Goal: Task Accomplishment & Management: Use online tool/utility

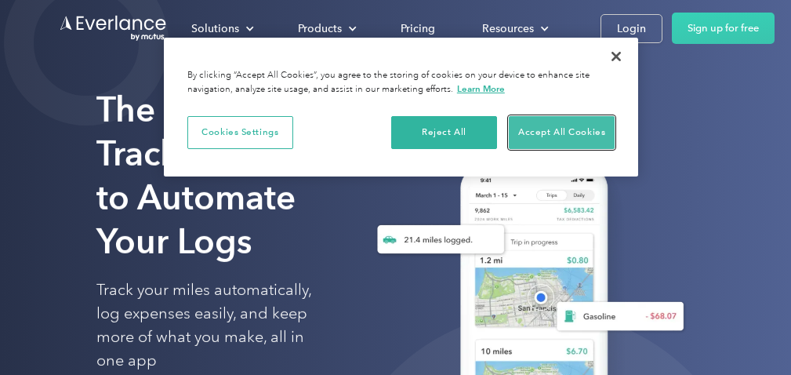
click at [546, 126] on button "Accept All Cookies" at bounding box center [562, 132] width 106 height 33
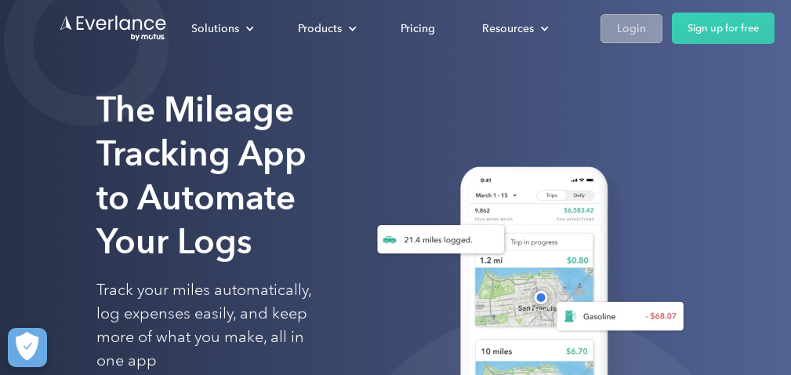
click at [618, 30] on div "Login" at bounding box center [631, 29] width 29 height 20
click at [629, 23] on div "Login" at bounding box center [631, 29] width 29 height 20
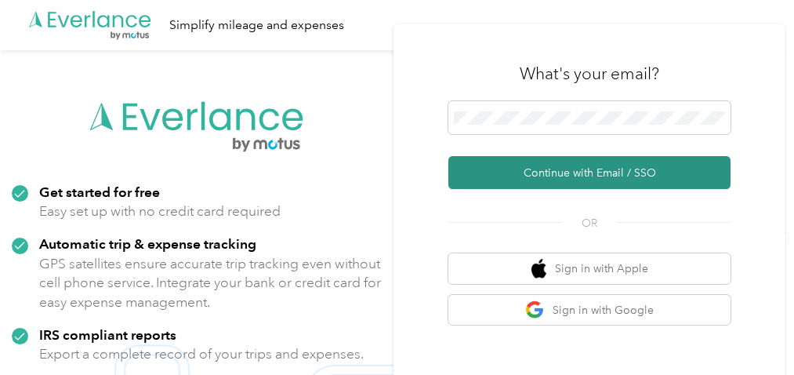
click at [576, 168] on button "Continue with Email / SSO" at bounding box center [589, 172] width 282 height 33
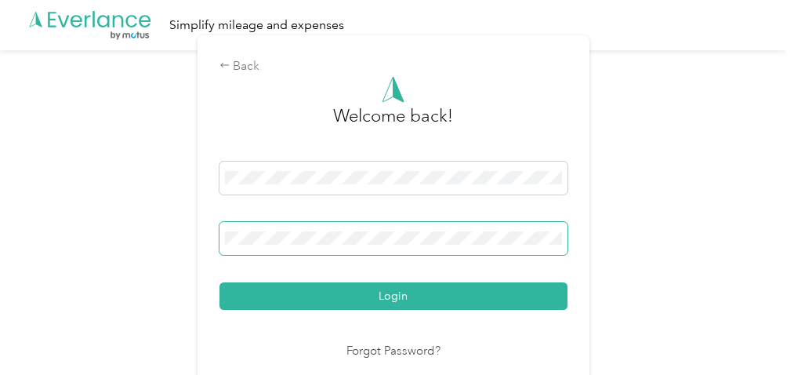
click at [509, 248] on span at bounding box center [393, 238] width 348 height 33
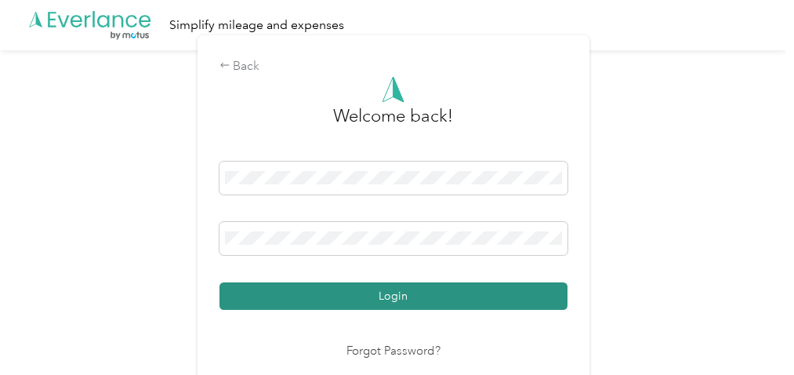
click at [407, 293] on button "Login" at bounding box center [393, 295] width 348 height 27
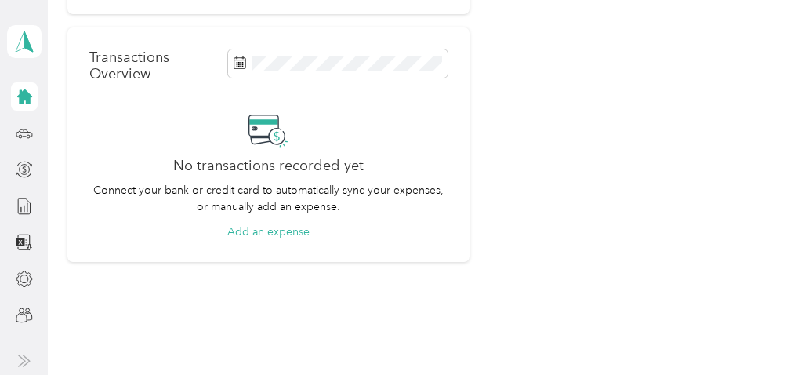
scroll to position [380, 0]
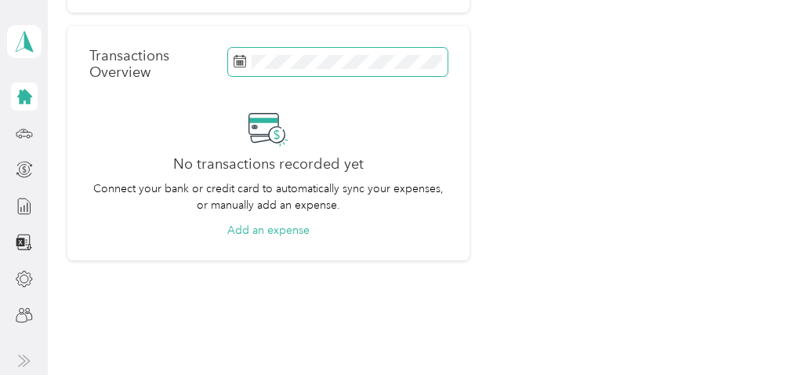
click at [235, 57] on icon at bounding box center [239, 61] width 13 height 13
click at [236, 59] on icon at bounding box center [240, 59] width 12 height 0
click at [240, 60] on rect at bounding box center [241, 61] width 2 height 2
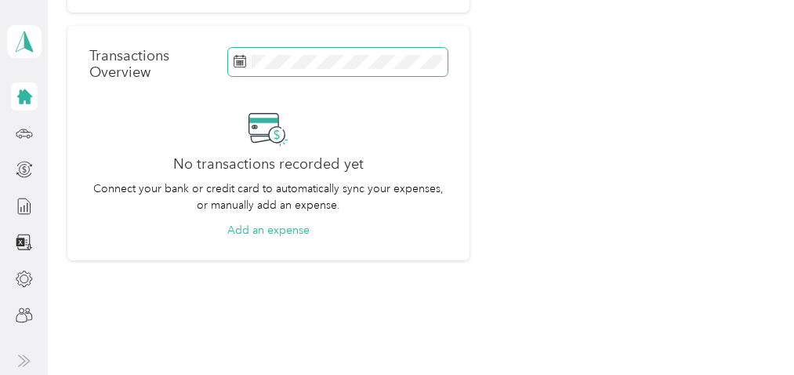
click at [240, 60] on rect at bounding box center [241, 61] width 2 height 2
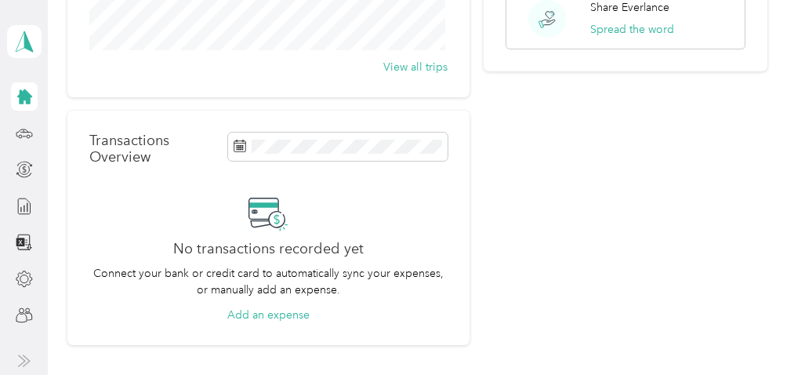
scroll to position [0, 0]
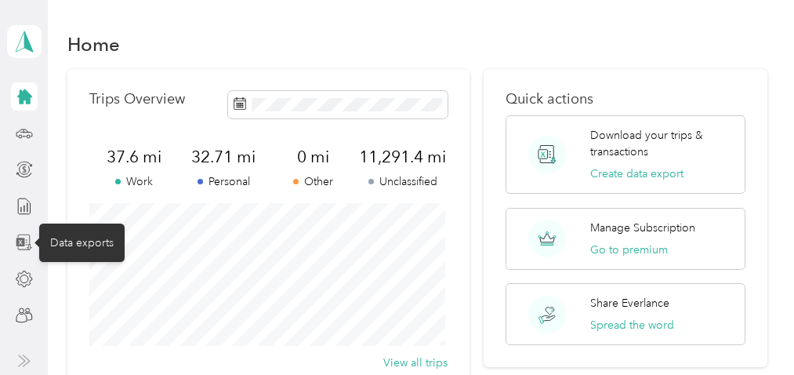
click at [22, 239] on icon at bounding box center [20, 241] width 9 height 9
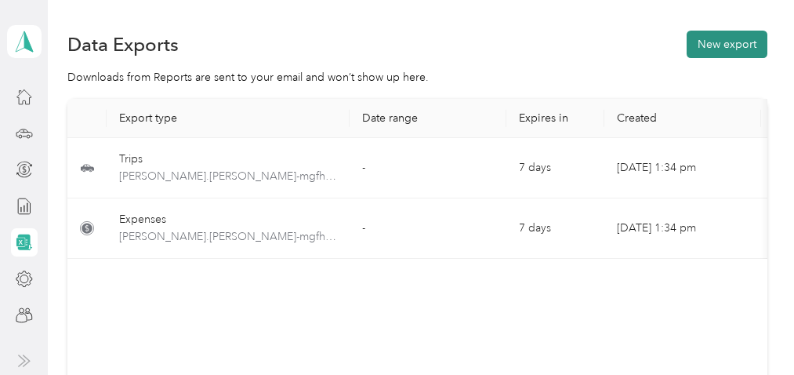
click at [742, 40] on button "New export" at bounding box center [726, 44] width 81 height 27
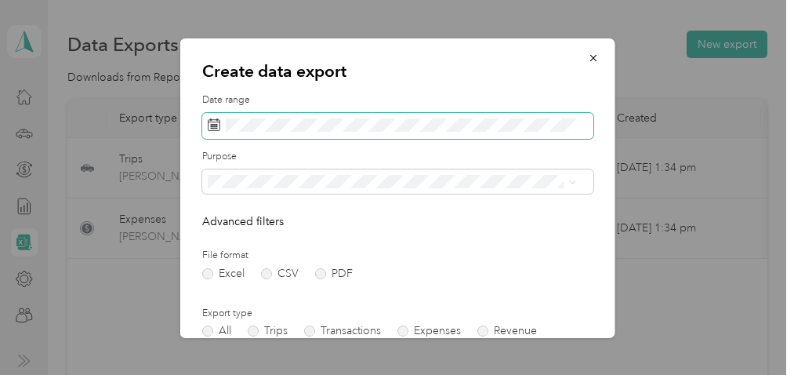
click at [211, 122] on icon at bounding box center [213, 124] width 13 height 13
click at [215, 125] on icon at bounding box center [213, 124] width 13 height 13
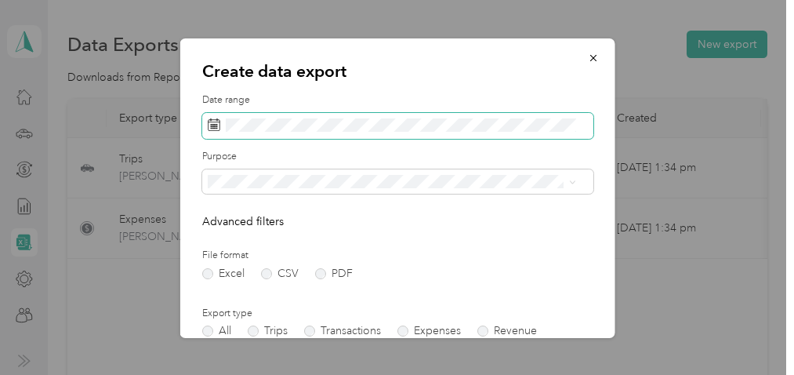
click at [215, 125] on icon at bounding box center [213, 124] width 13 height 13
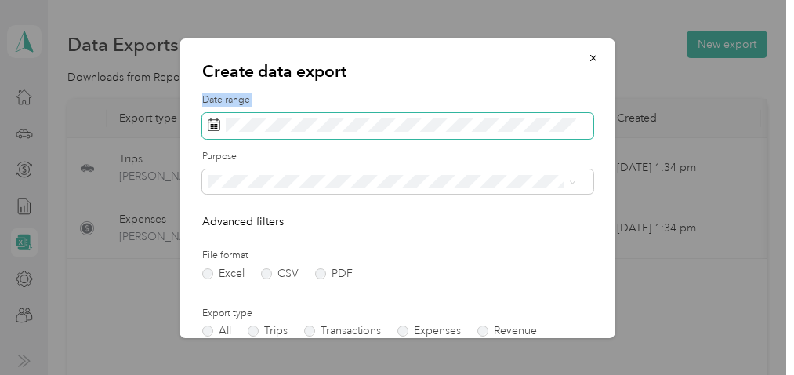
click at [215, 125] on icon at bounding box center [213, 124] width 13 height 13
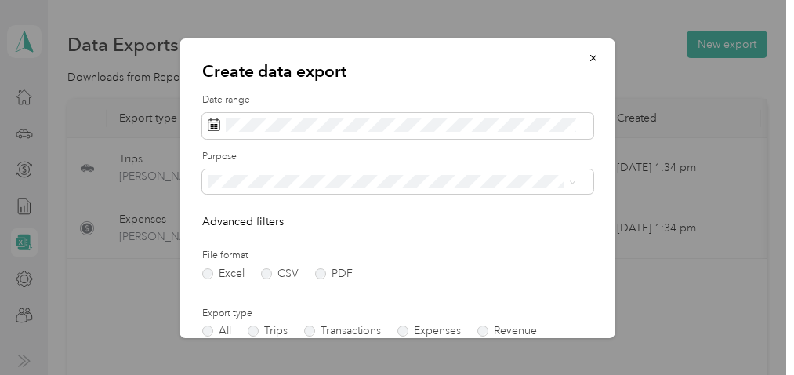
click at [278, 87] on div "Create data export Date range Purpose Advanced filters File format Excel CSV PD…" at bounding box center [396, 187] width 435 height 299
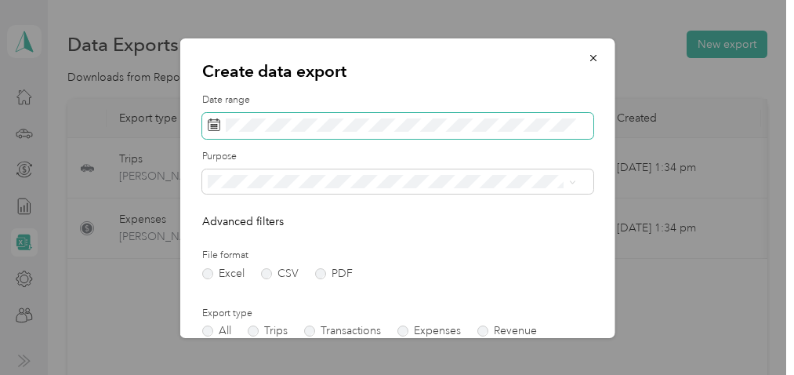
click at [212, 125] on rect at bounding box center [213, 126] width 2 height 2
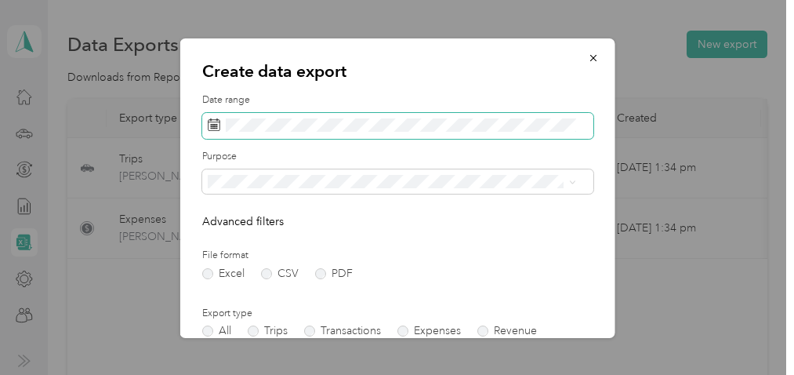
click at [212, 125] on rect at bounding box center [213, 126] width 2 height 2
click at [213, 123] on icon at bounding box center [213, 124] width 13 height 13
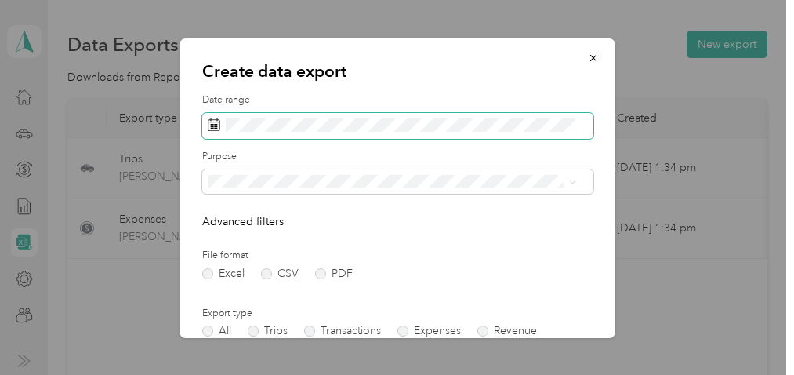
click at [213, 123] on icon at bounding box center [213, 124] width 13 height 13
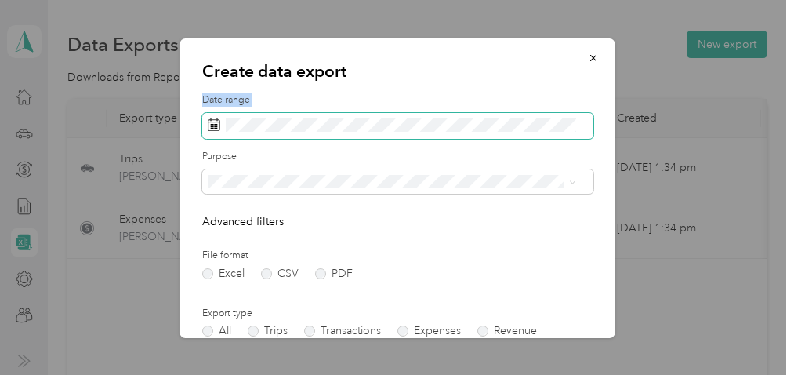
click at [213, 123] on icon at bounding box center [213, 124] width 13 height 13
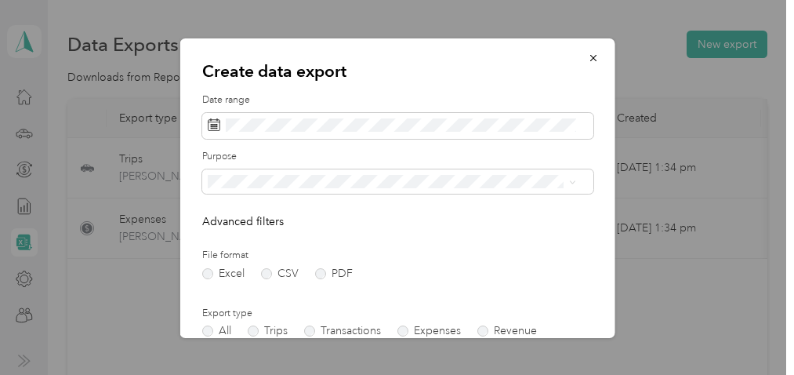
click at [299, 85] on div "Create data export Date range Purpose Advanced filters File format Excel CSV PD…" at bounding box center [396, 187] width 435 height 299
drag, startPoint x: 396, startPoint y: 81, endPoint x: 396, endPoint y: 52, distance: 29.0
click at [396, 52] on div "Create data export Date range Purpose Advanced filters File format Excel CSV PD…" at bounding box center [396, 187] width 435 height 299
drag, startPoint x: 387, startPoint y: 54, endPoint x: 391, endPoint y: 13, distance: 41.7
click at [391, 374] on div "Create data export Date range Purpose Advanced filters File format Excel CSV PD…" at bounding box center [393, 375] width 786 height 0
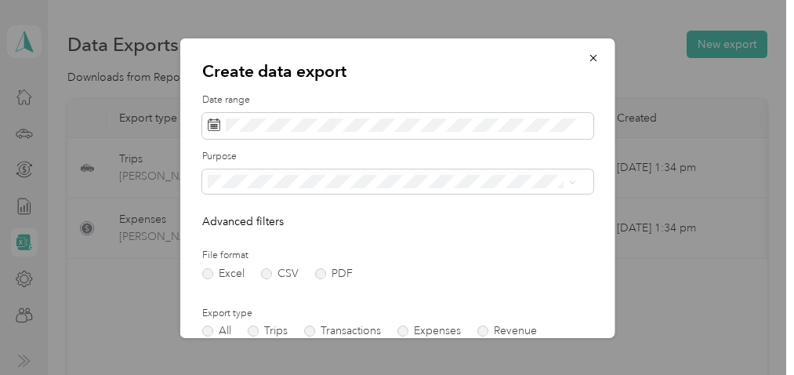
click at [387, 30] on div at bounding box center [397, 187] width 794 height 375
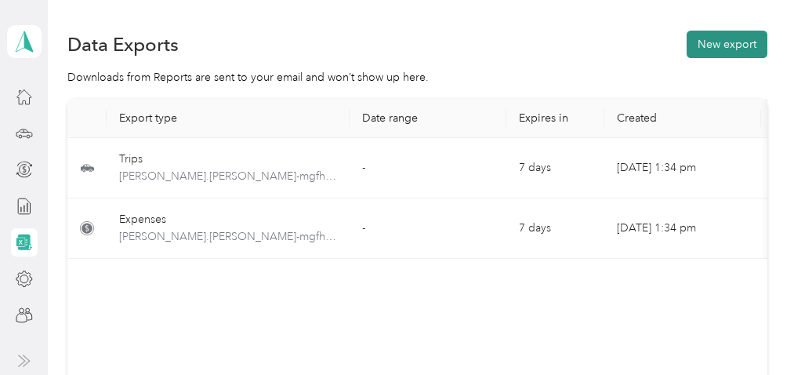
click at [711, 38] on button "New export" at bounding box center [726, 44] width 81 height 27
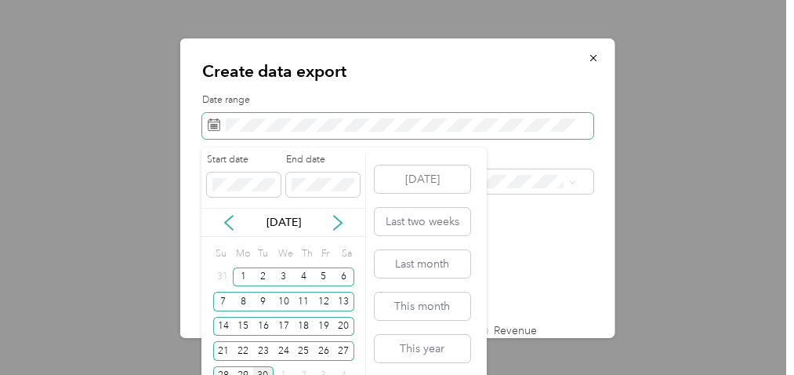
scroll to position [581, 0]
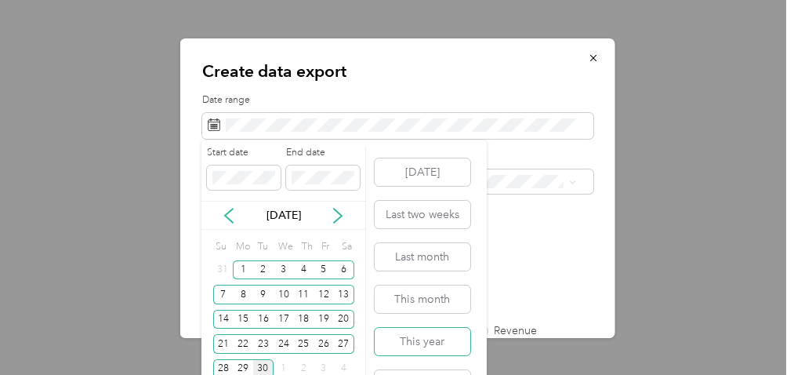
drag, startPoint x: 428, startPoint y: 335, endPoint x: 433, endPoint y: 240, distance: 95.0
click at [433, 240] on div "Today Last two weeks Last month This month This year Last year" at bounding box center [420, 277] width 99 height 274
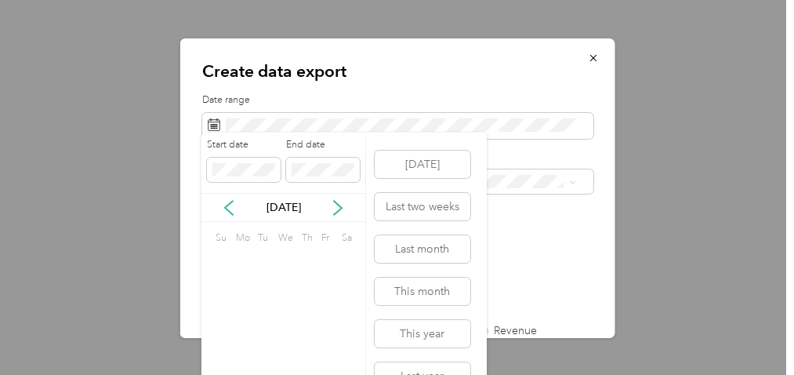
scroll to position [0, 0]
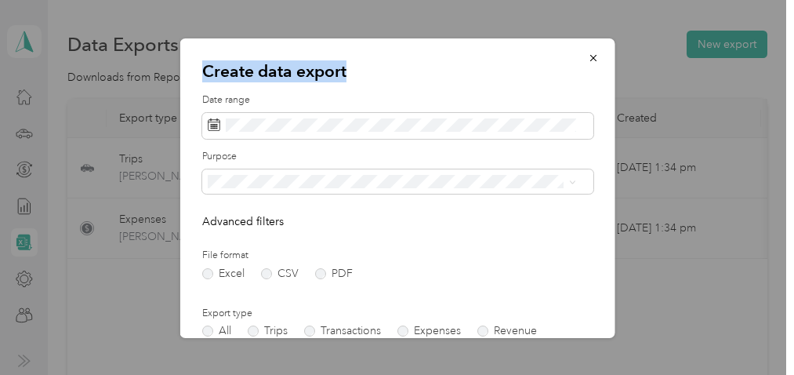
drag, startPoint x: 486, startPoint y: 71, endPoint x: 494, endPoint y: 5, distance: 66.3
click at [494, 374] on div "Create data export Date range Purpose Advanced filters File format Excel CSV PD…" at bounding box center [393, 375] width 786 height 0
click at [587, 55] on icon "button" at bounding box center [592, 57] width 11 height 11
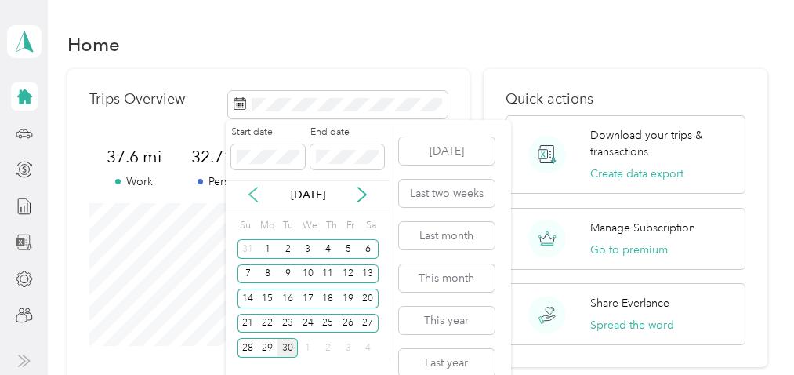
click at [255, 193] on icon at bounding box center [253, 194] width 16 height 16
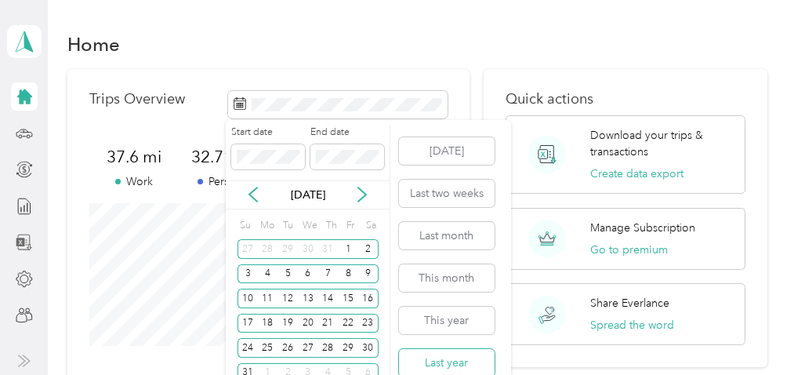
click at [454, 357] on button "Last year" at bounding box center [447, 362] width 96 height 27
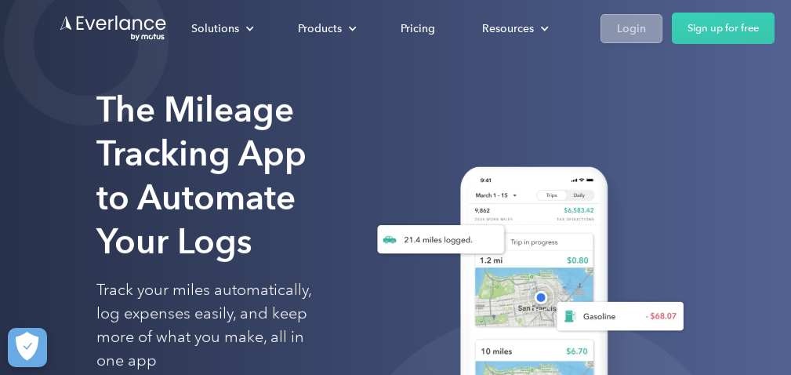
click at [626, 22] on div "Login" at bounding box center [631, 29] width 29 height 20
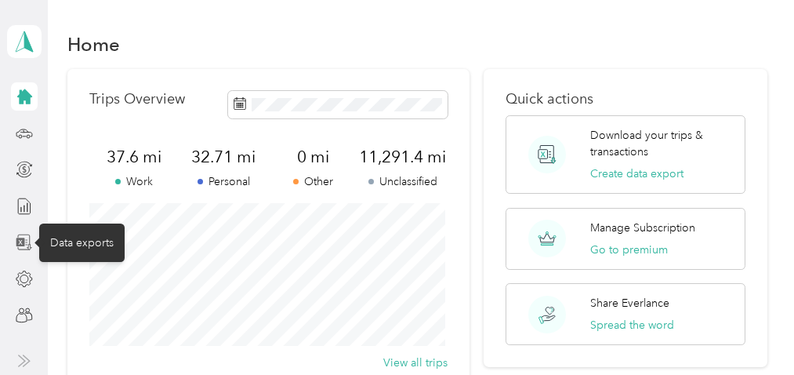
click at [20, 239] on icon at bounding box center [20, 241] width 9 height 9
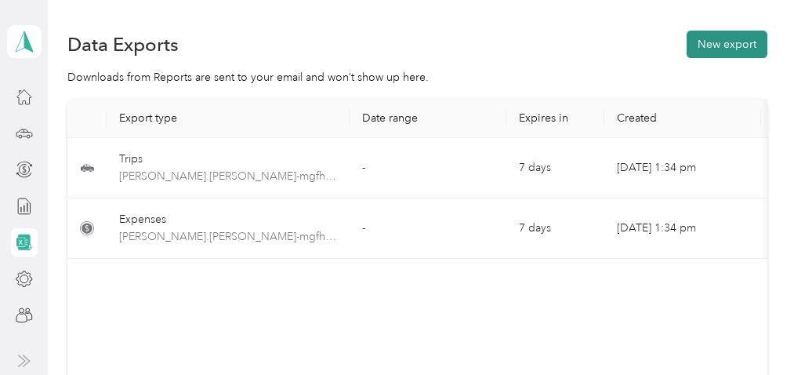
click at [737, 32] on button "New export" at bounding box center [726, 44] width 81 height 27
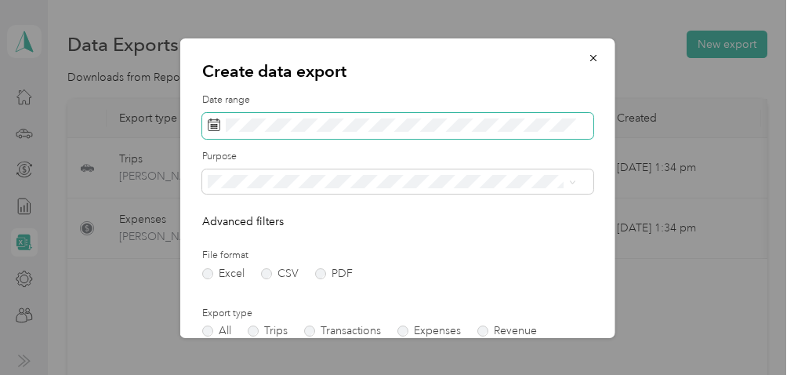
click at [216, 123] on icon at bounding box center [213, 124] width 13 height 13
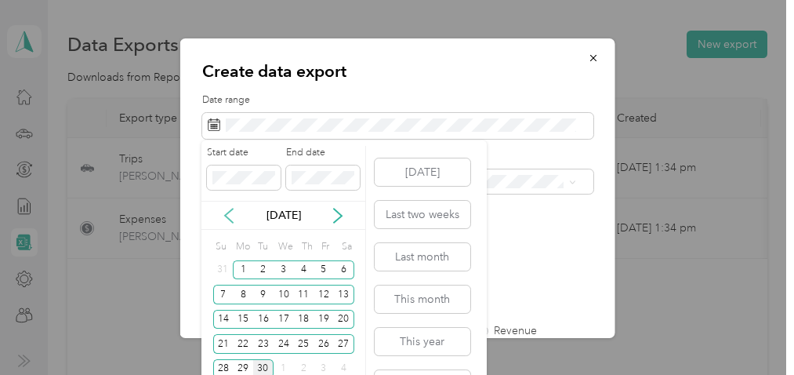
click at [224, 211] on icon at bounding box center [229, 216] width 16 height 16
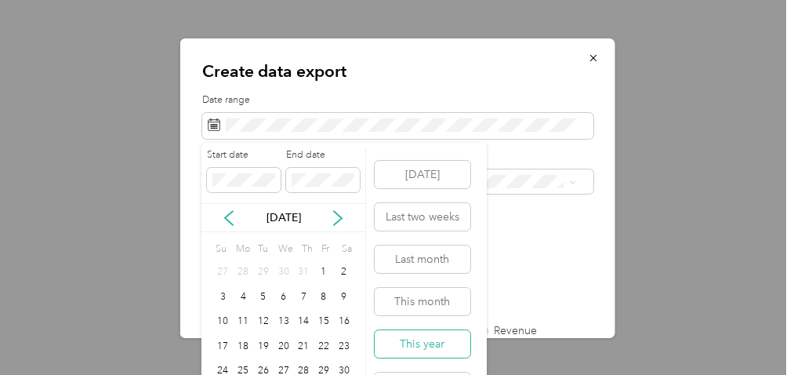
scroll to position [7346, 0]
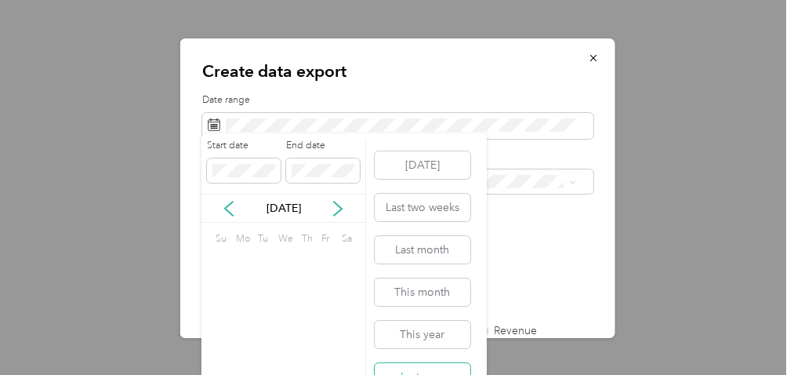
scroll to position [0, 0]
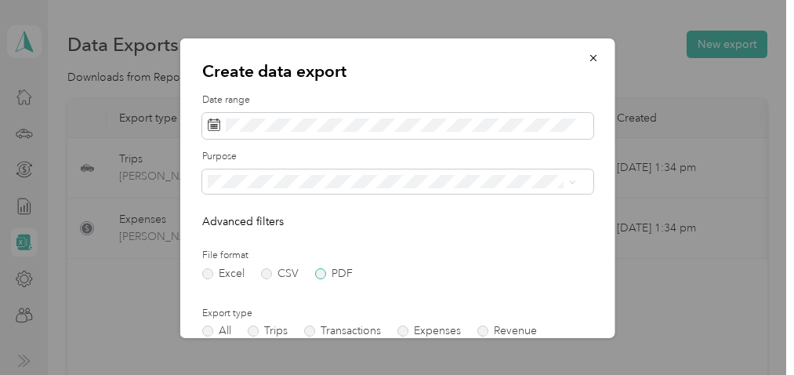
click at [320, 270] on label "PDF" at bounding box center [333, 273] width 38 height 11
click at [255, 329] on label "Trips" at bounding box center [267, 330] width 40 height 11
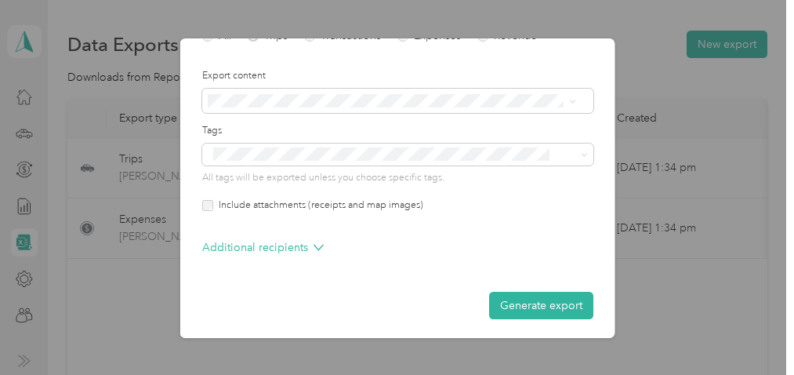
scroll to position [297, 0]
click at [321, 246] on div "Additional recipients" at bounding box center [396, 249] width 391 height 25
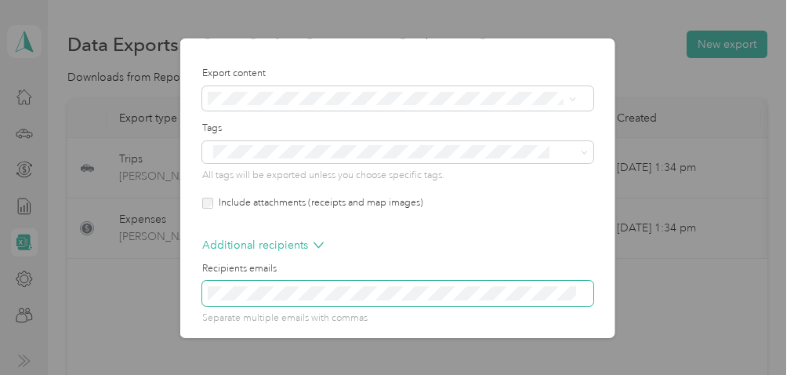
scroll to position [360, 0]
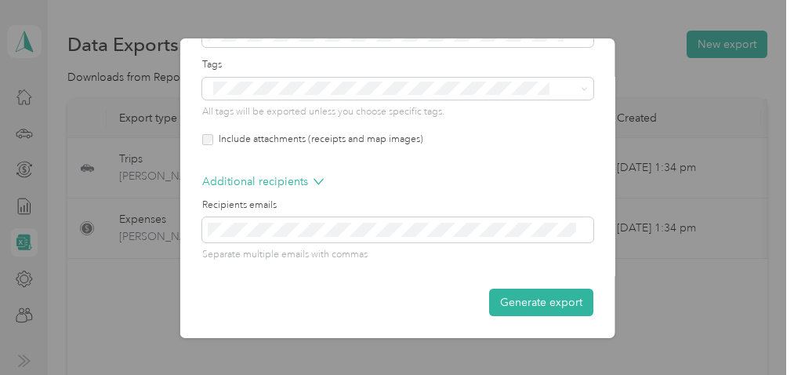
click at [237, 284] on form "Date range Purpose Advanced filters File format Excel CSV PDF Export type All T…" at bounding box center [396, 24] width 391 height 583
click at [531, 294] on button "Generate export" at bounding box center [540, 301] width 104 height 27
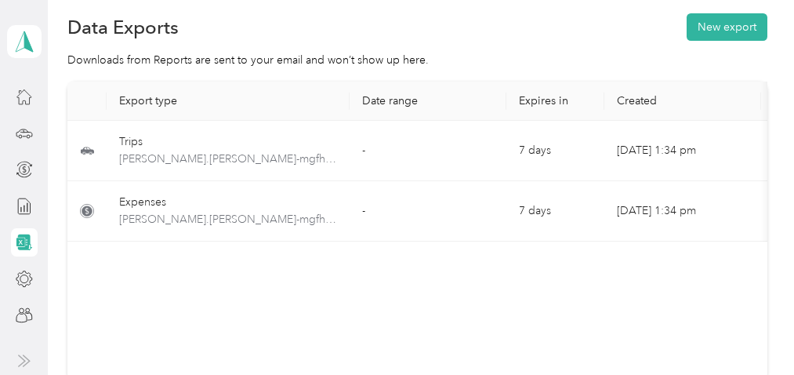
scroll to position [13, 0]
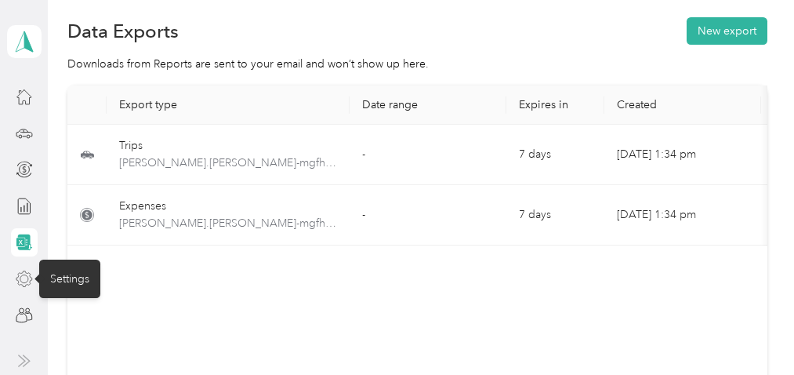
click at [26, 276] on icon at bounding box center [24, 278] width 17 height 17
